Goal: Task Accomplishment & Management: Manage account settings

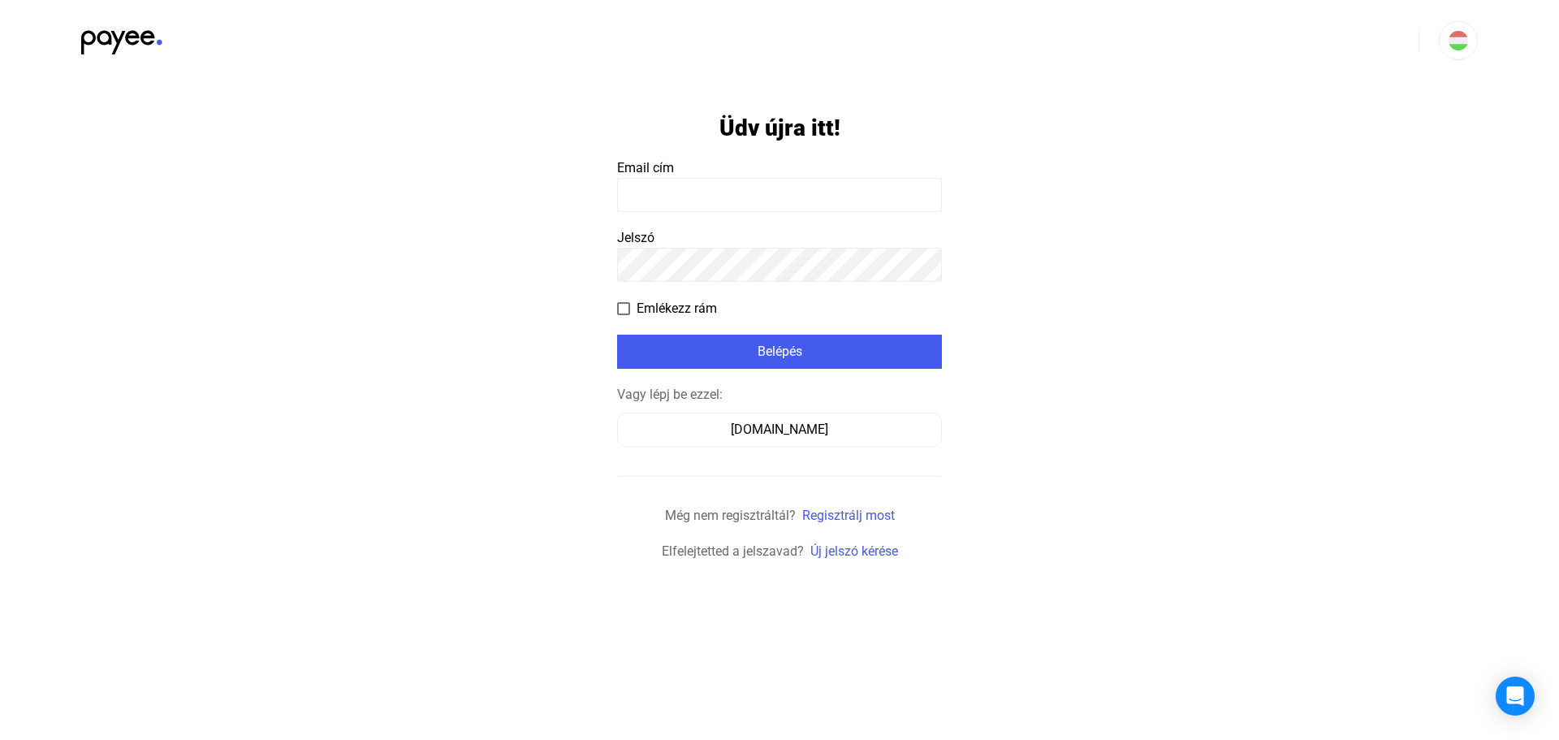
click at [733, 194] on input at bounding box center [779, 195] width 325 height 34
click at [650, 195] on input at bounding box center [779, 195] width 325 height 34
type input "**********"
click at [620, 309] on span at bounding box center [623, 308] width 13 height 13
click at [688, 342] on div "Belépés" at bounding box center [779, 351] width 315 height 19
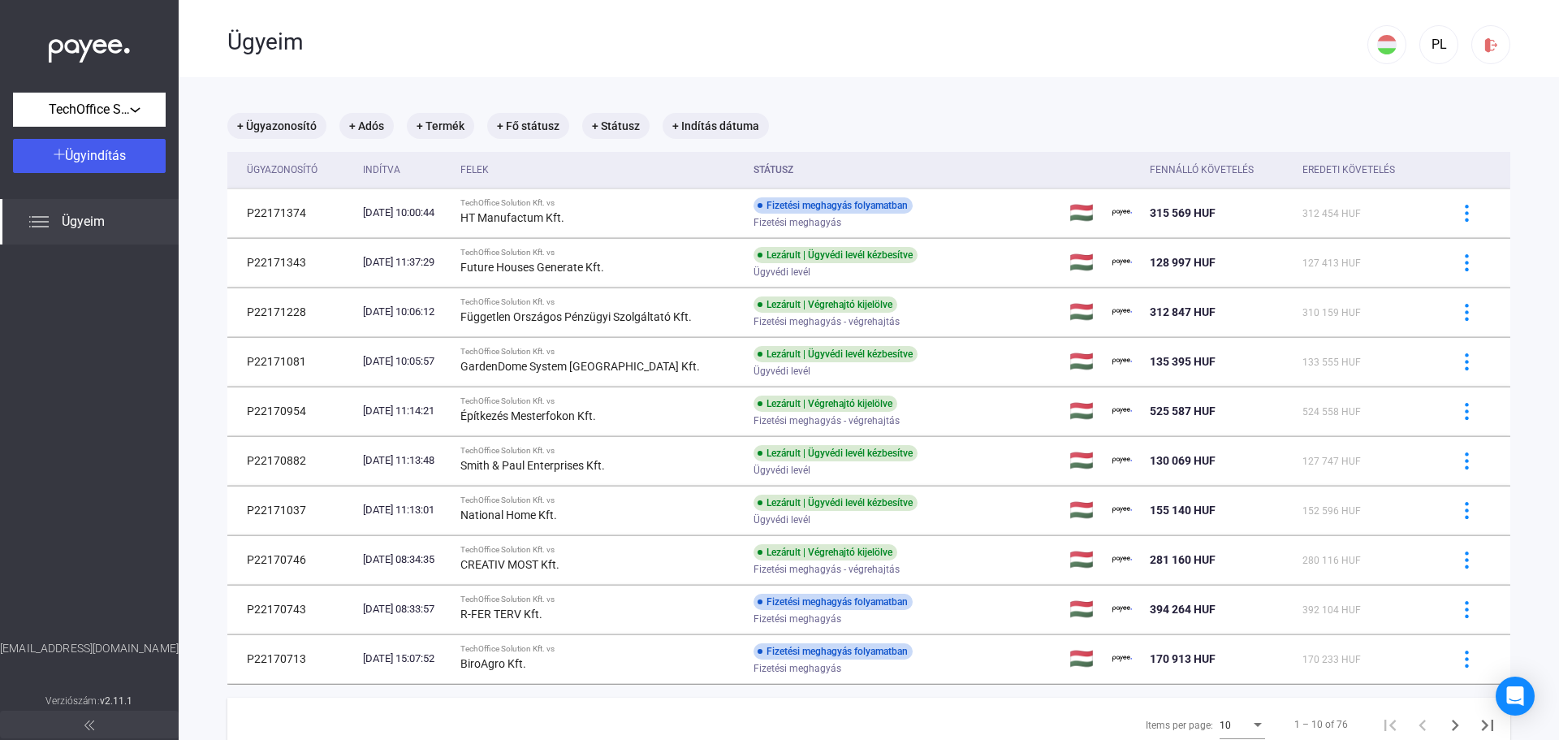
click at [97, 218] on span "Ügyeim" at bounding box center [83, 221] width 43 height 19
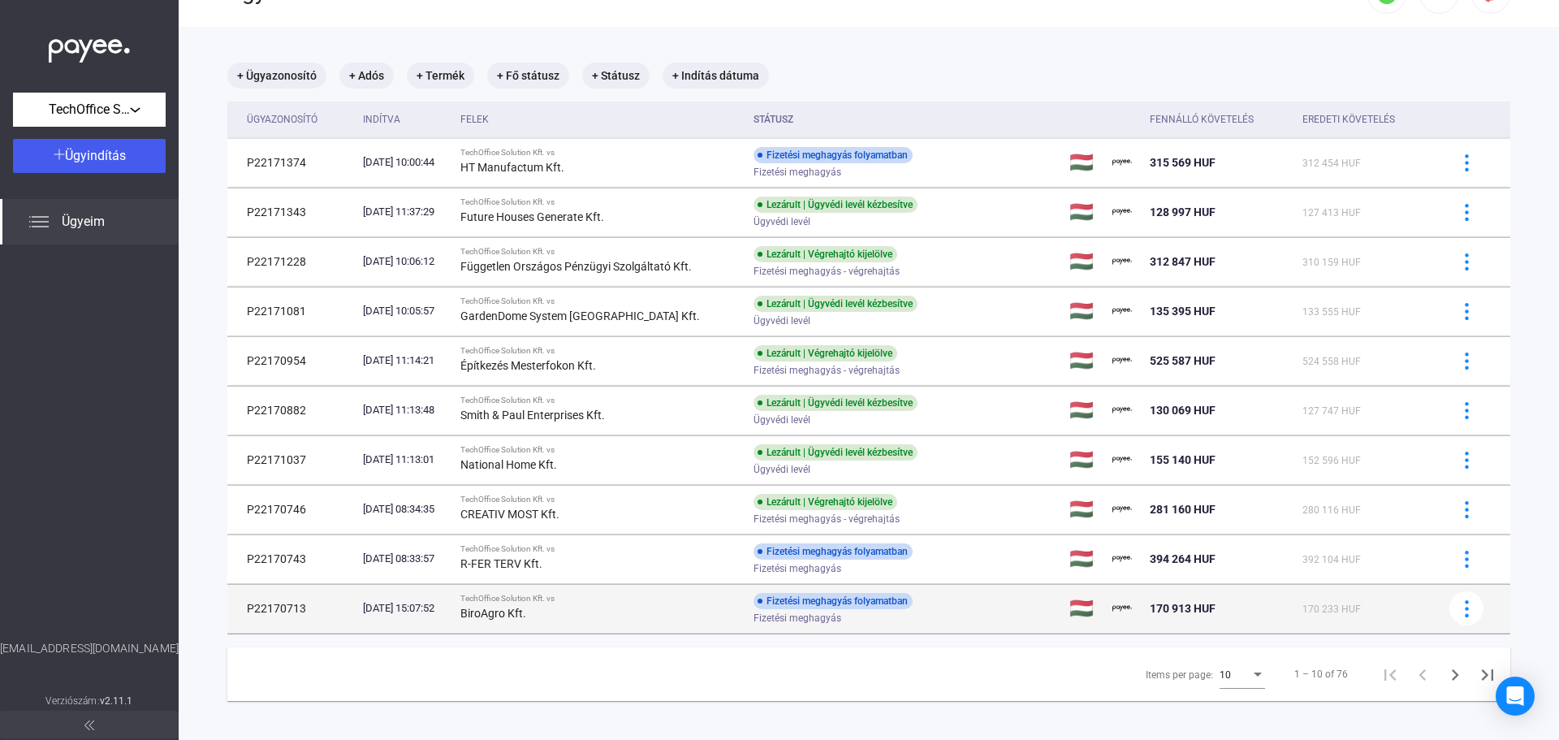
scroll to position [77, 0]
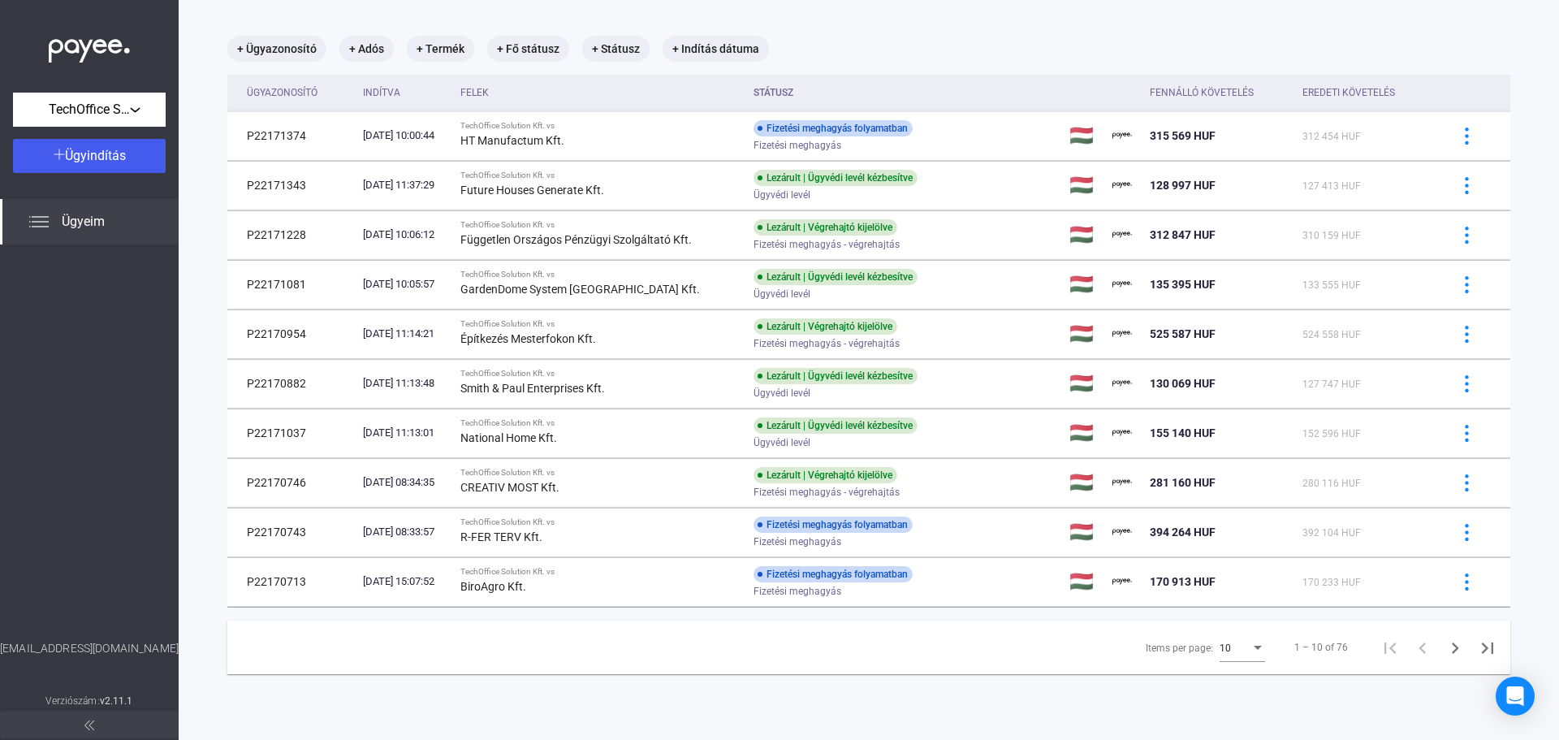
click at [1254, 650] on div "Items per page:" at bounding box center [1258, 648] width 8 height 4
click at [1235, 680] on span "25" at bounding box center [1231, 677] width 45 height 19
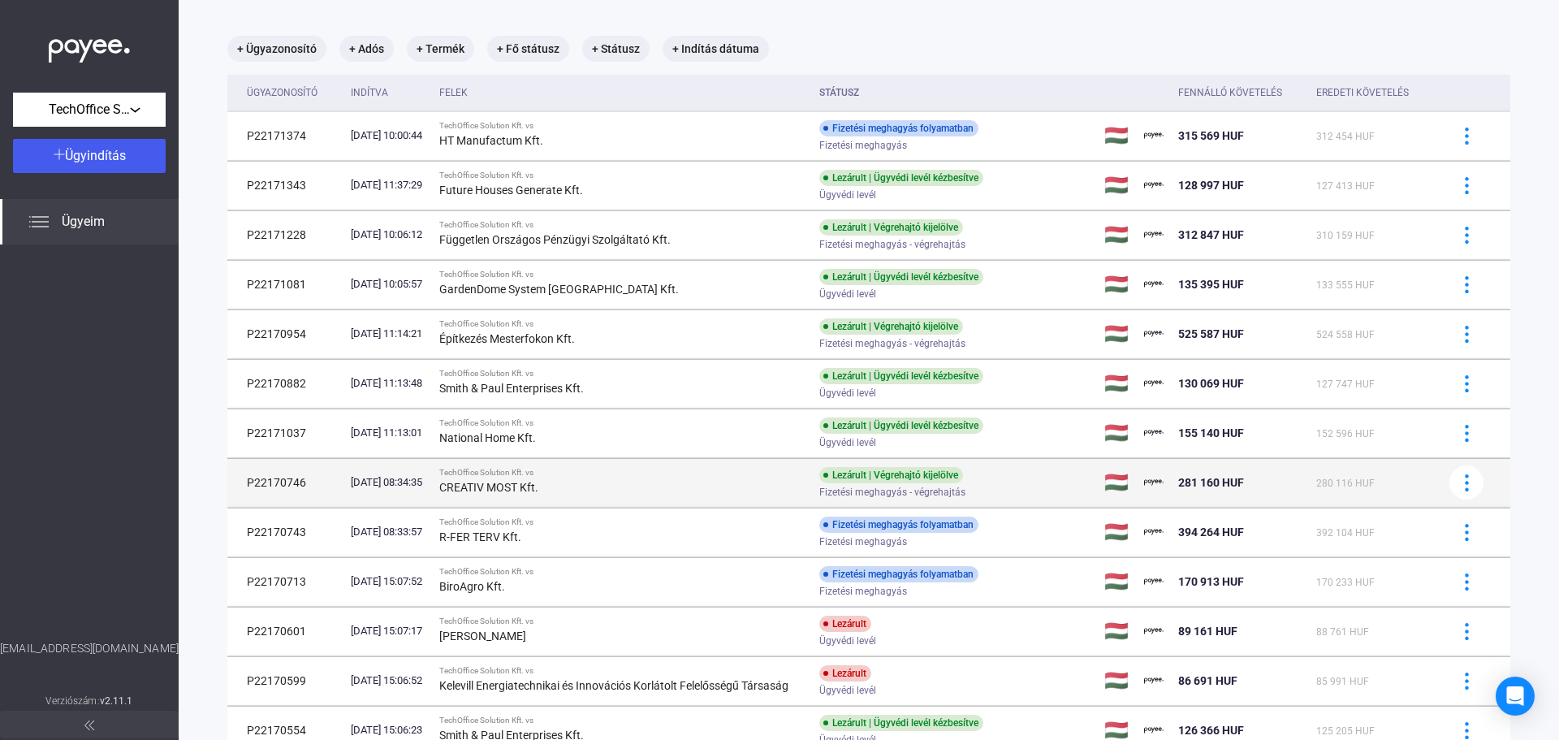
click at [745, 487] on div "CREATIV MOST Kft." at bounding box center [622, 487] width 367 height 19
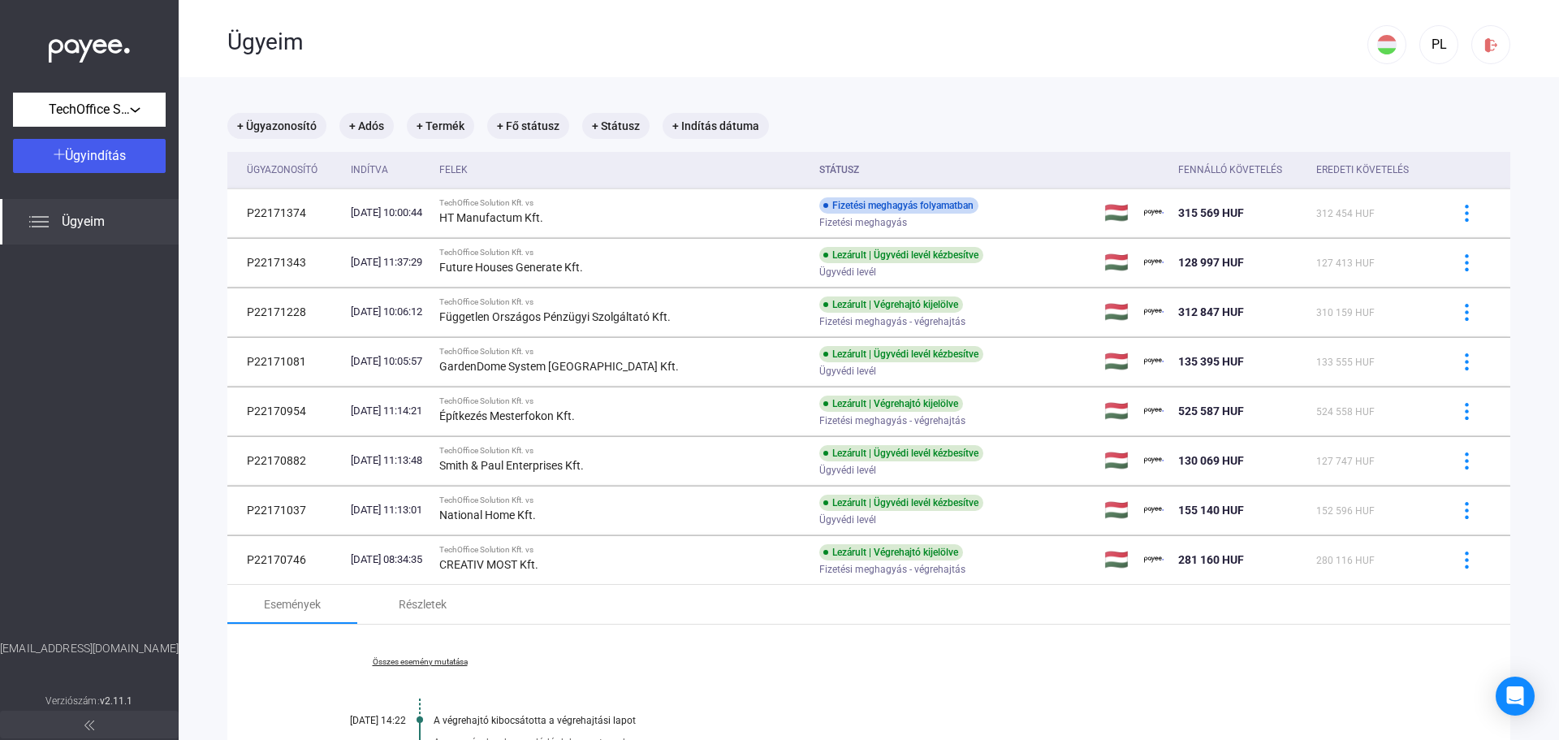
click at [1241, 72] on div "Ügyeim" at bounding box center [797, 40] width 1140 height 80
